Goal: Entertainment & Leisure: Browse casually

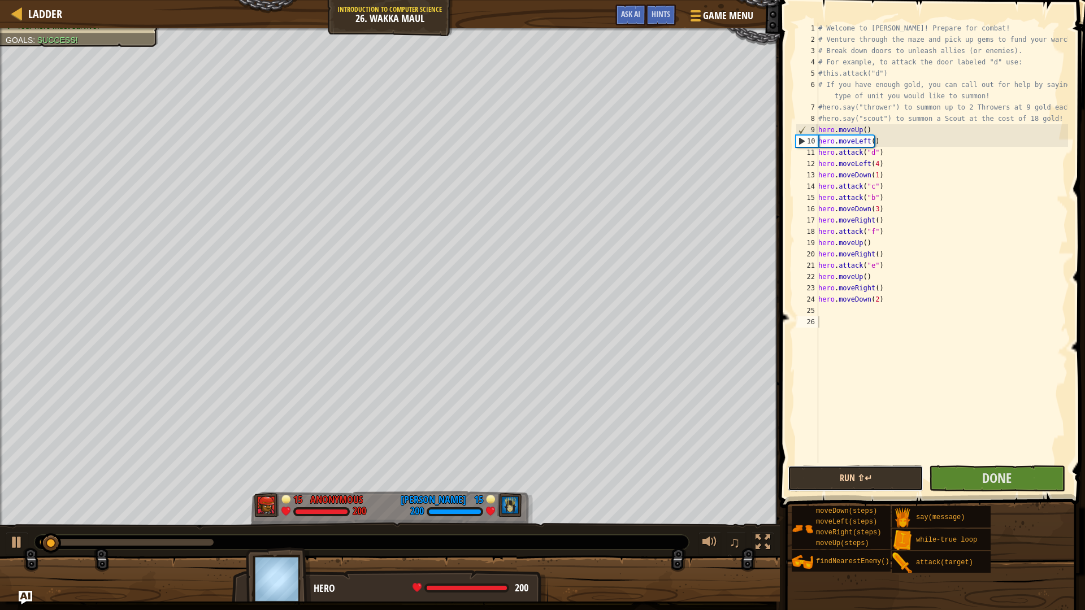
click at [862, 359] on div "1 2 3 4 5 6 7 8 9 10 11 12 13 14 15 16 17 18 19 20 21 22 23 24 25 26 # Welcome …" at bounding box center [930, 276] width 309 height 541
click at [843, 480] on button "Run ⇧↵" at bounding box center [856, 479] width 136 height 26
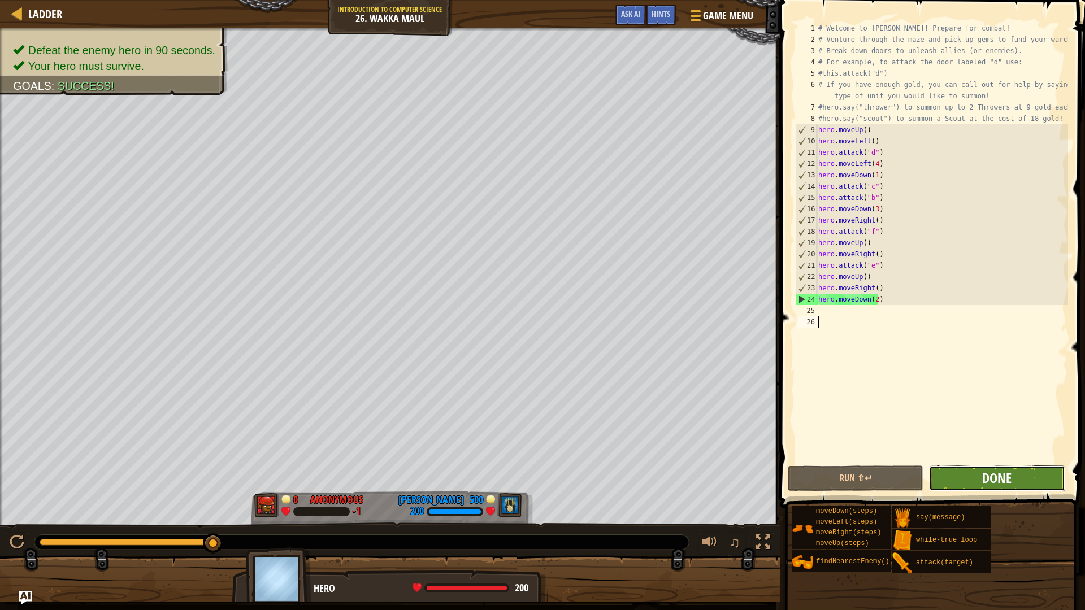
click at [988, 472] on span "Done" at bounding box center [996, 478] width 29 height 18
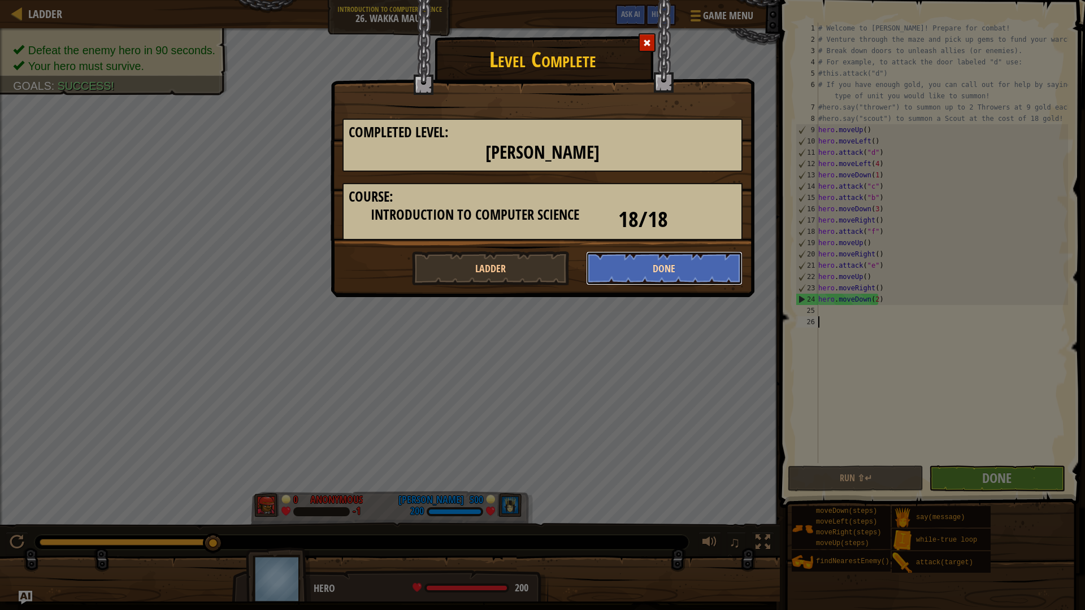
click at [634, 259] on button "Done" at bounding box center [664, 268] width 157 height 34
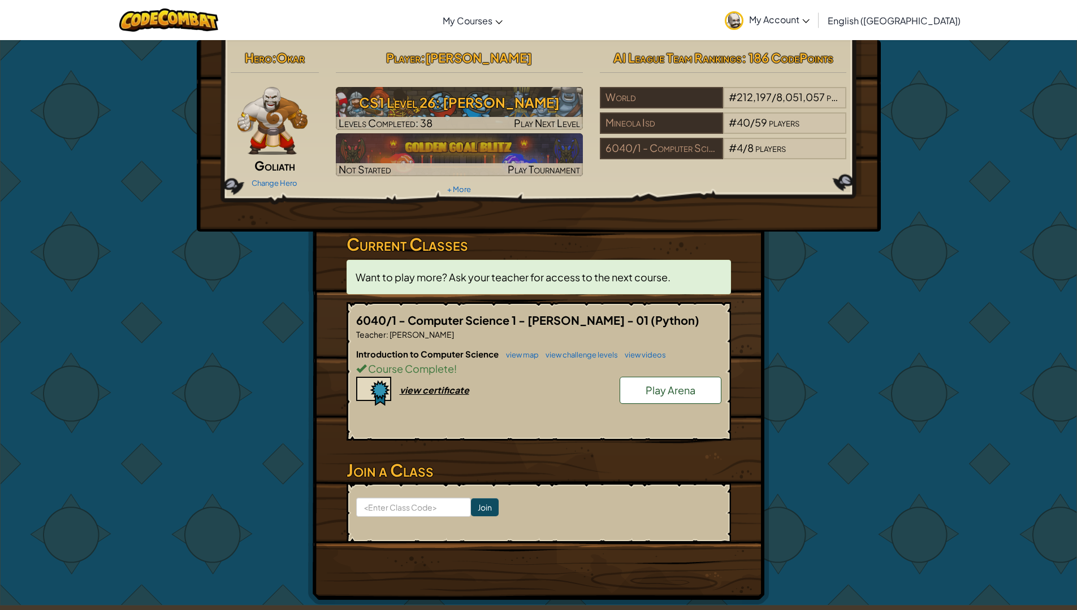
click at [690, 402] on link "Play Arena" at bounding box center [670, 390] width 102 height 27
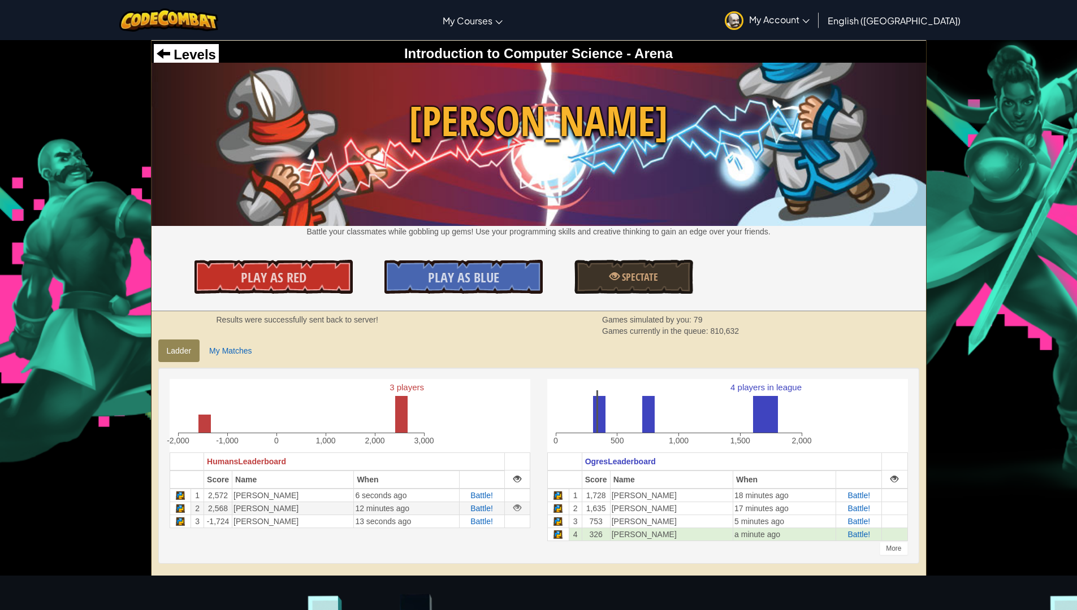
click at [514, 508] on div at bounding box center [517, 508] width 8 height 8
click at [517, 508] on div at bounding box center [517, 508] width 8 height 8
click at [517, 510] on div at bounding box center [517, 508] width 8 height 8
click at [665, 275] on link "Spectate" at bounding box center [633, 277] width 119 height 34
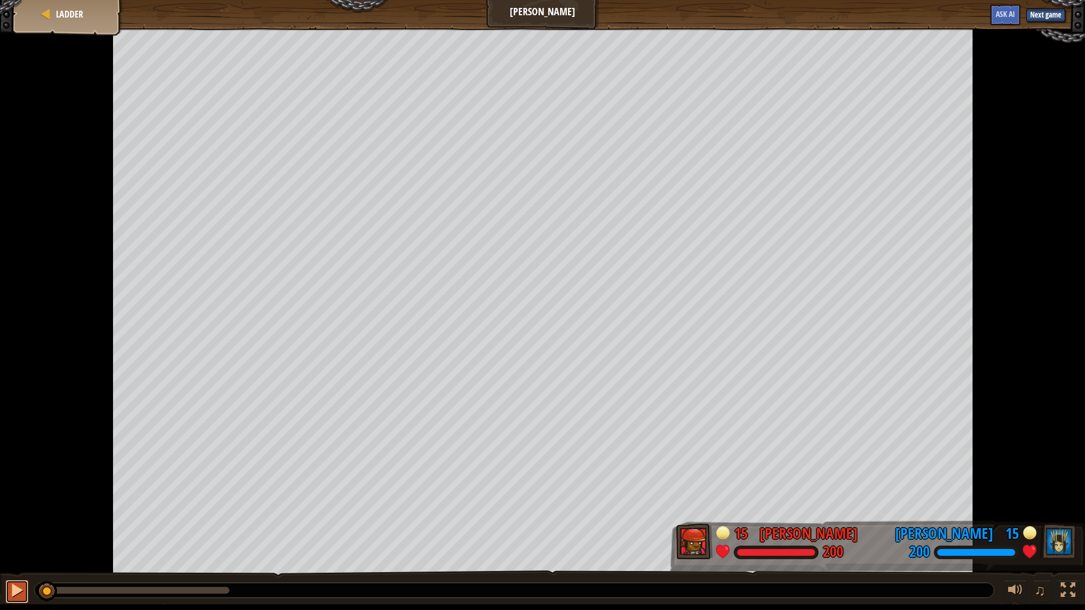
click at [10, 592] on div at bounding box center [17, 590] width 15 height 15
click at [1073, 597] on div at bounding box center [1068, 590] width 15 height 15
drag, startPoint x: 227, startPoint y: 589, endPoint x: 257, endPoint y: 584, distance: 30.5
click at [281, 596] on div at bounding box center [514, 590] width 960 height 15
drag, startPoint x: 224, startPoint y: 585, endPoint x: 545, endPoint y: 574, distance: 320.6
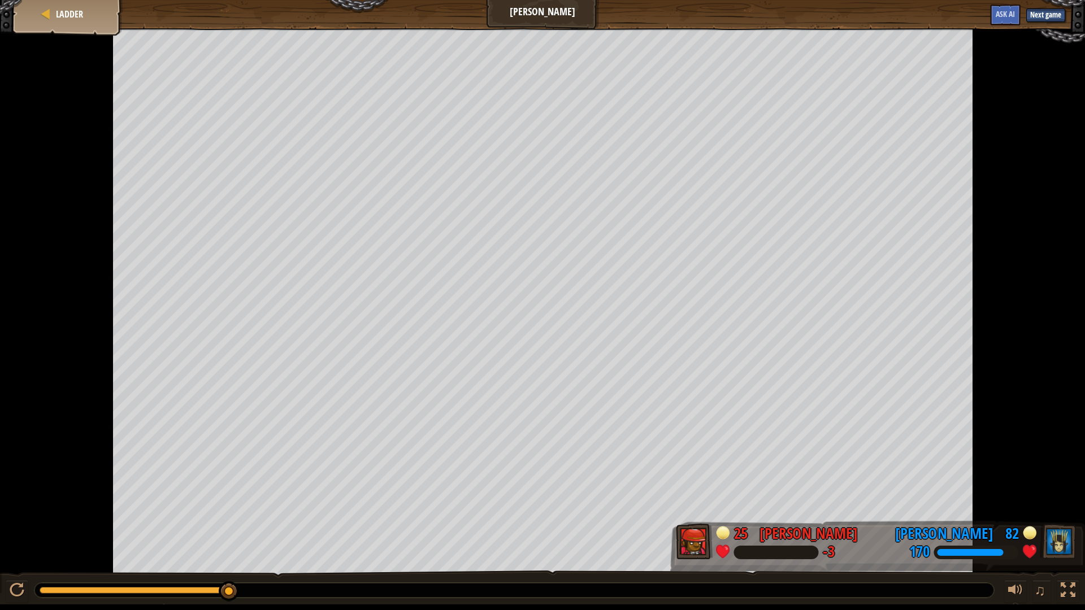
click at [426, 601] on div "♫" at bounding box center [542, 588] width 1085 height 34
click at [1051, 11] on button "Next game" at bounding box center [1045, 15] width 39 height 14
click at [2, 591] on div at bounding box center [1, 310] width 3 height 565
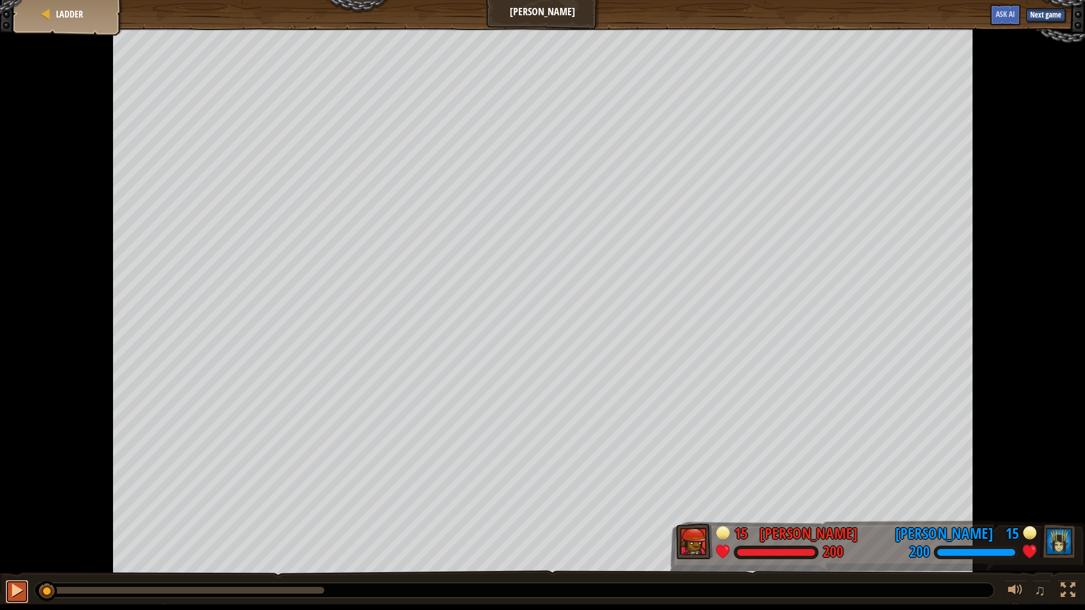
click at [7, 588] on button at bounding box center [17, 591] width 23 height 23
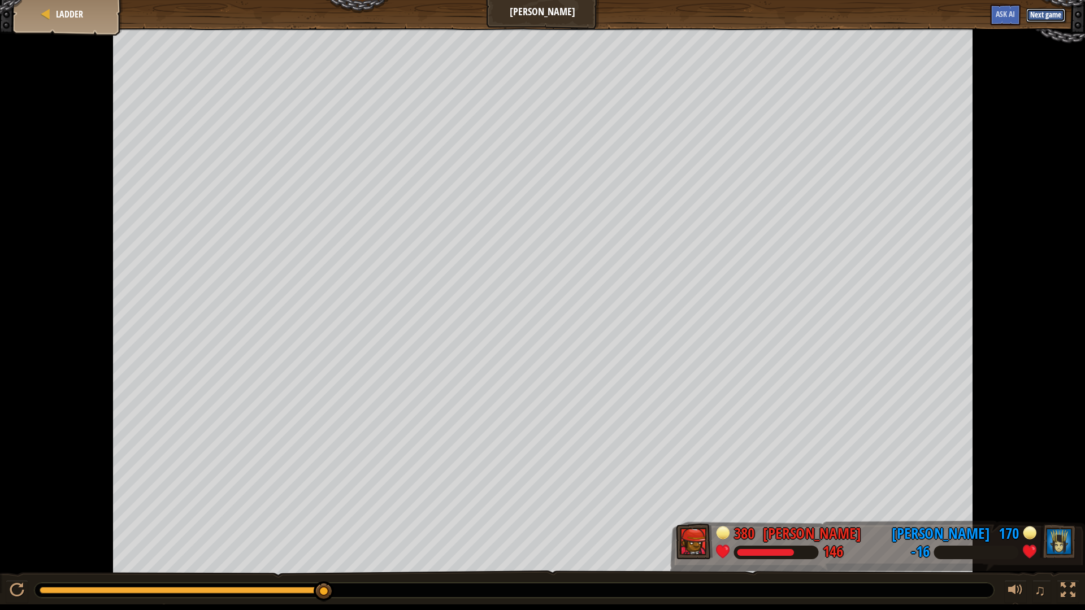
click at [1043, 15] on button "Next game" at bounding box center [1045, 15] width 39 height 14
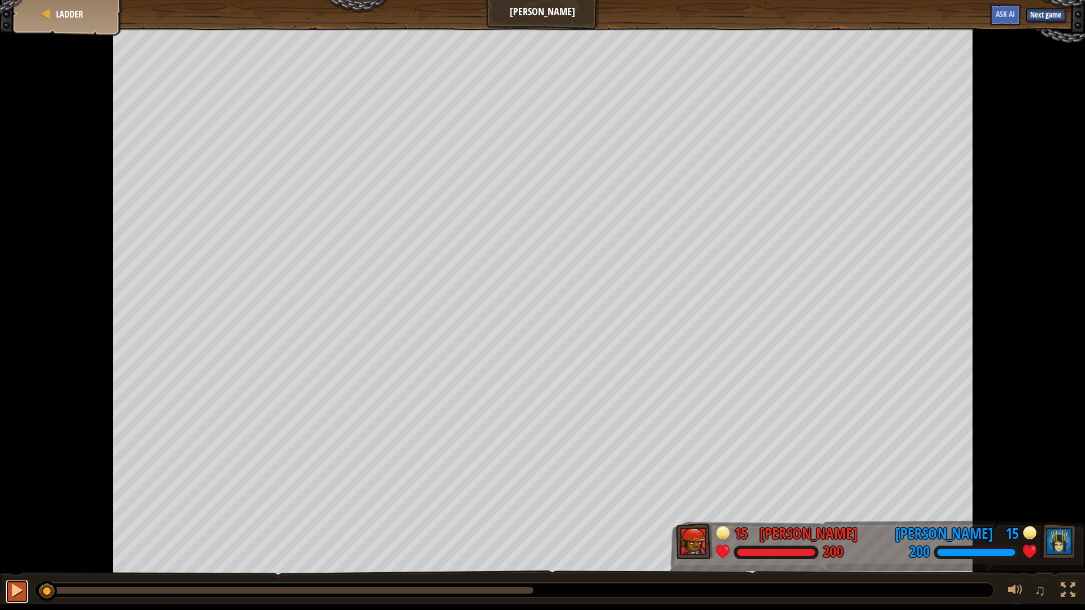
click at [16, 588] on div at bounding box center [17, 590] width 15 height 15
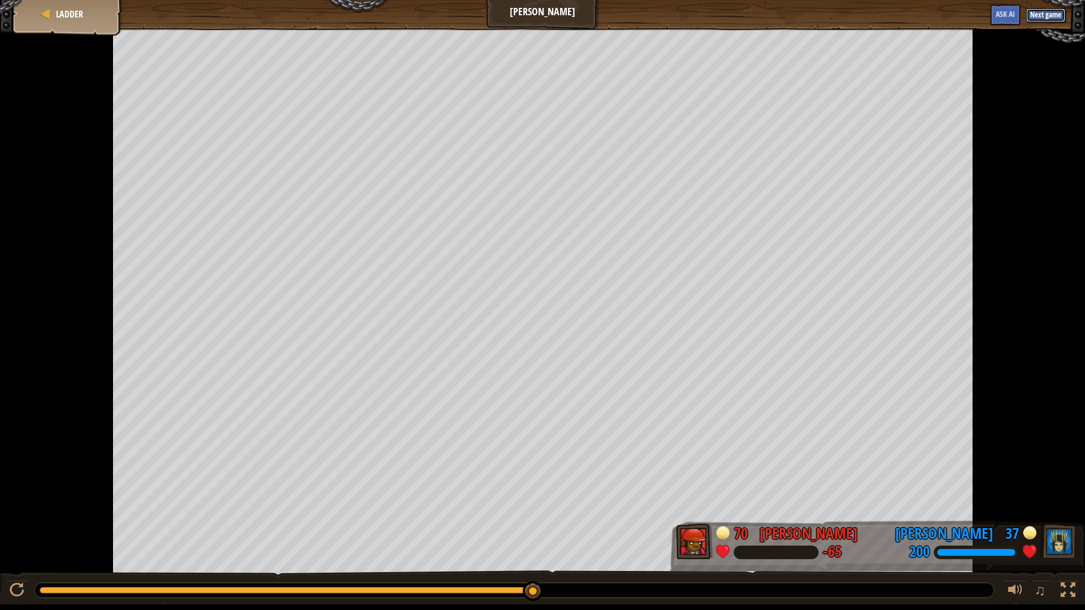
click at [1047, 7] on div "Next game Ask AI" at bounding box center [1024, 15] width 81 height 21
click at [1051, 11] on button "Next game" at bounding box center [1045, 15] width 39 height 14
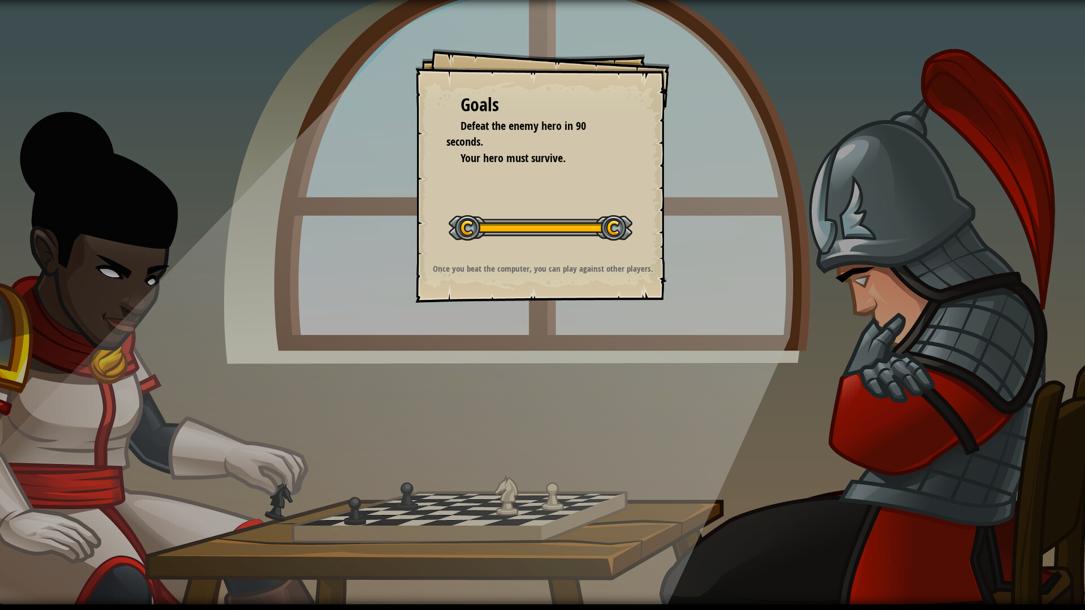
drag, startPoint x: 844, startPoint y: 367, endPoint x: 810, endPoint y: 386, distance: 38.7
click at [812, 386] on div "Goals Defeat the enemy hero in 90 seconds. Your hero must survive. Start Level …" at bounding box center [542, 302] width 1085 height 605
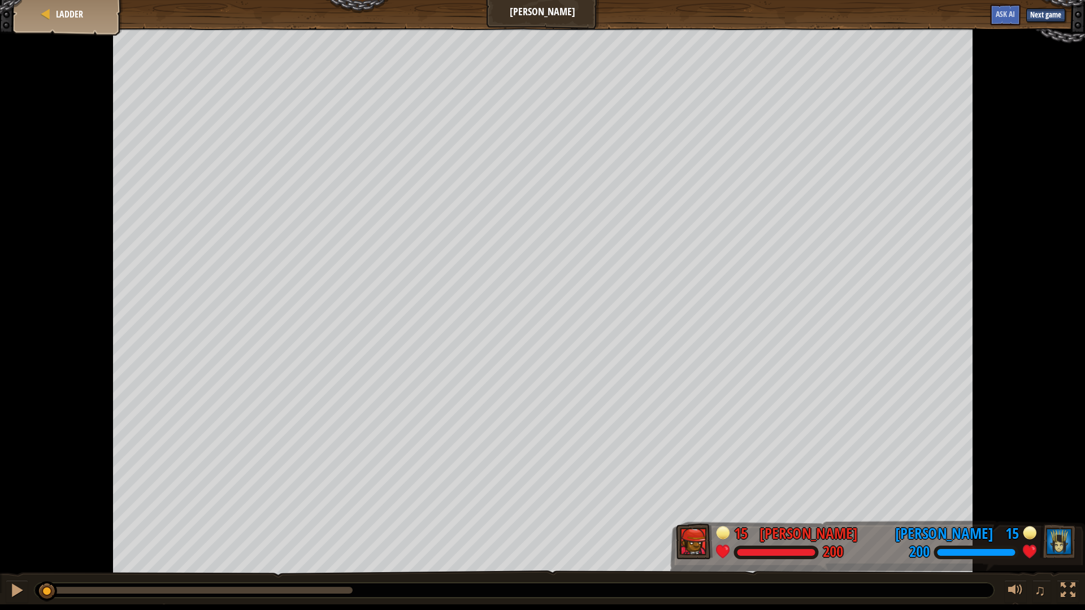
click at [10, 579] on div "♫" at bounding box center [542, 588] width 1085 height 34
click at [22, 583] on div at bounding box center [17, 590] width 15 height 15
click at [55, 27] on div "Ladder" at bounding box center [68, 14] width 90 height 28
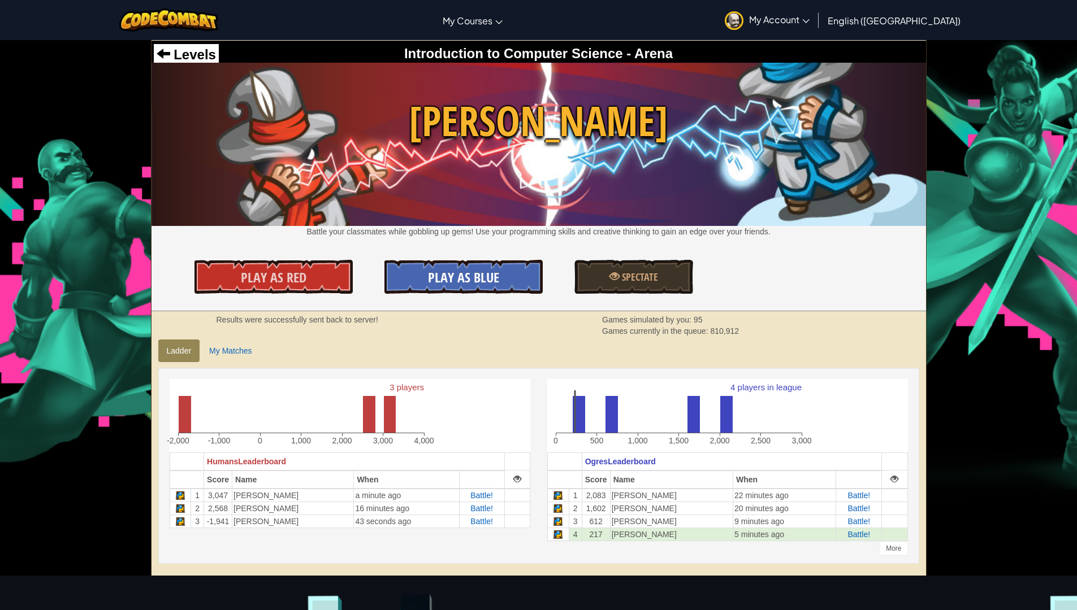
click at [465, 283] on span "Play As Blue" at bounding box center [463, 277] width 71 height 18
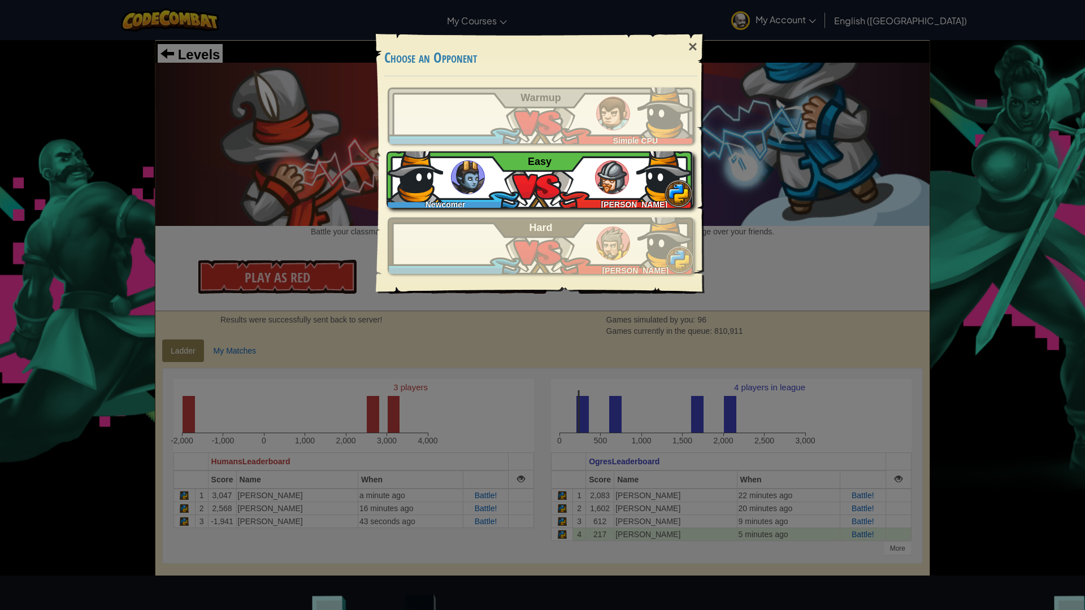
click at [631, 186] on div "Newcomer [PERSON_NAME] Easy" at bounding box center [540, 179] width 306 height 57
